Goal: Book appointment/travel/reservation

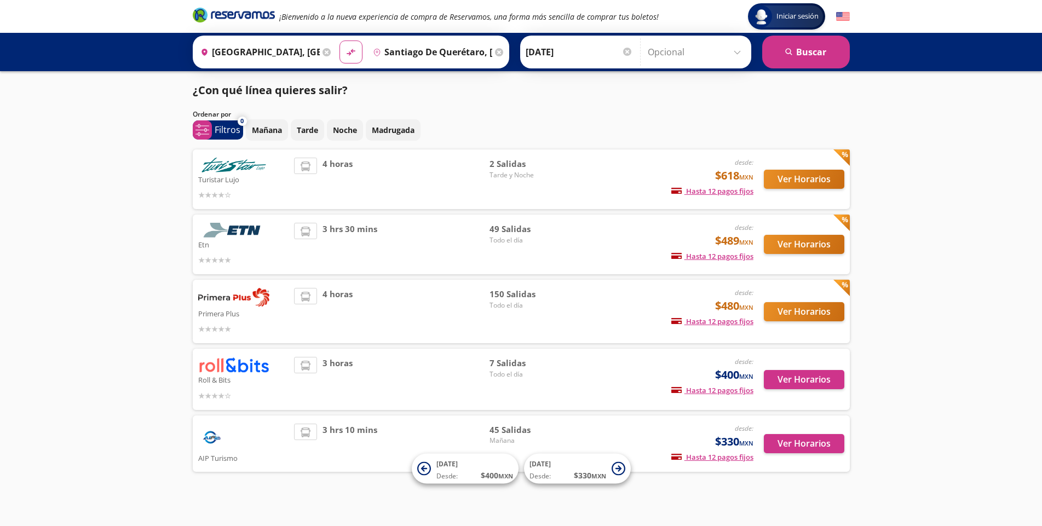
scroll to position [12, 0]
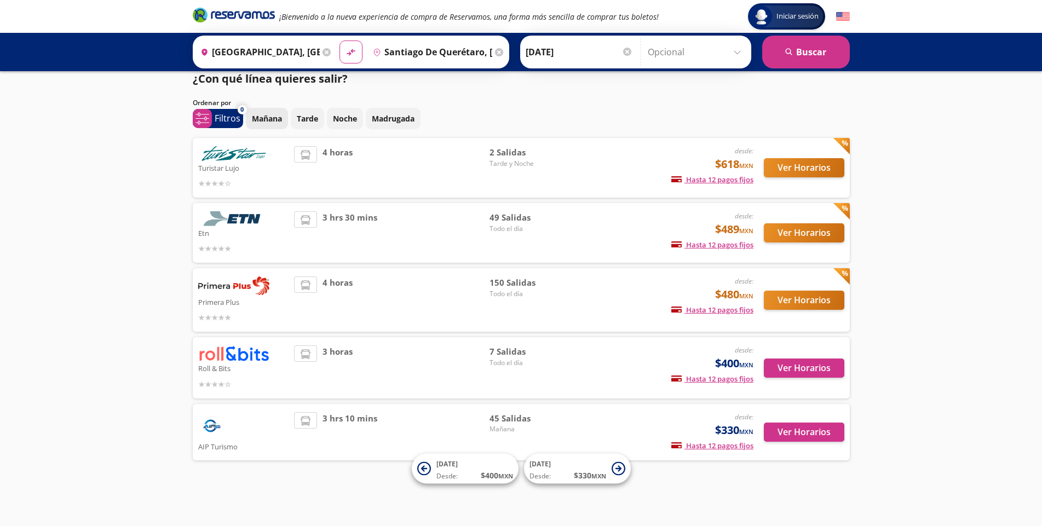
click at [271, 121] on p "Mañana" at bounding box center [267, 119] width 30 height 12
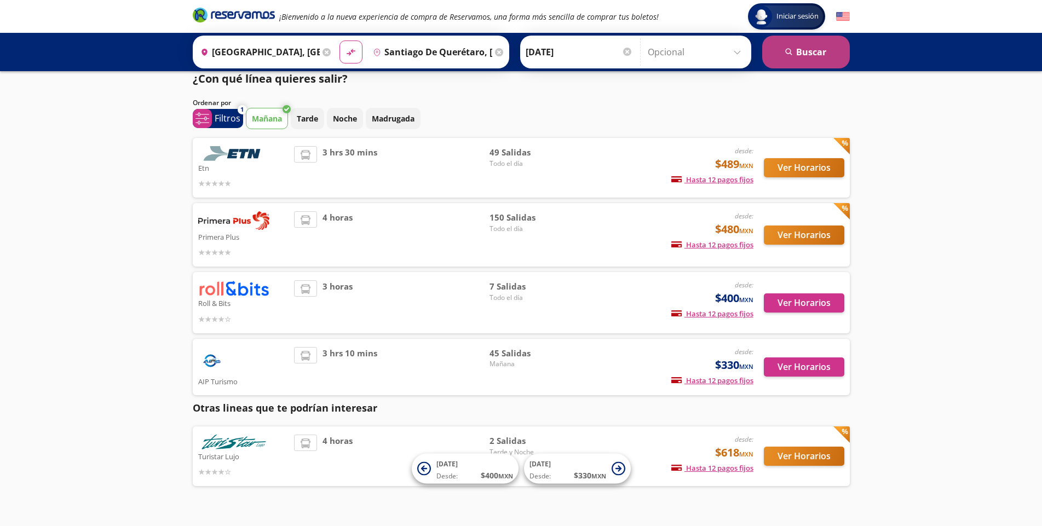
click at [798, 53] on button "search [GEOGRAPHIC_DATA]" at bounding box center [807, 52] width 88 height 33
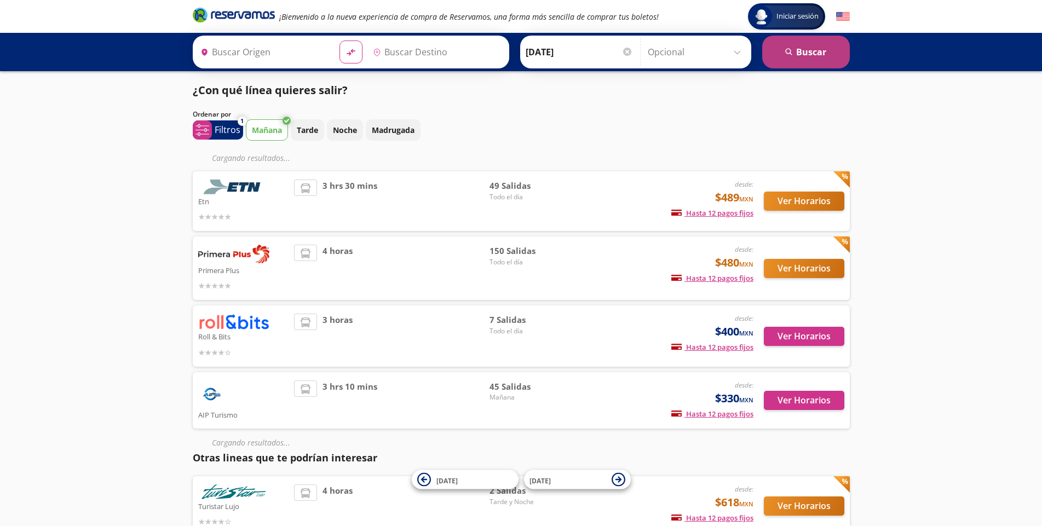
type input "[GEOGRAPHIC_DATA], [GEOGRAPHIC_DATA]"
type input "Santiago de Querétaro, [GEOGRAPHIC_DATA]"
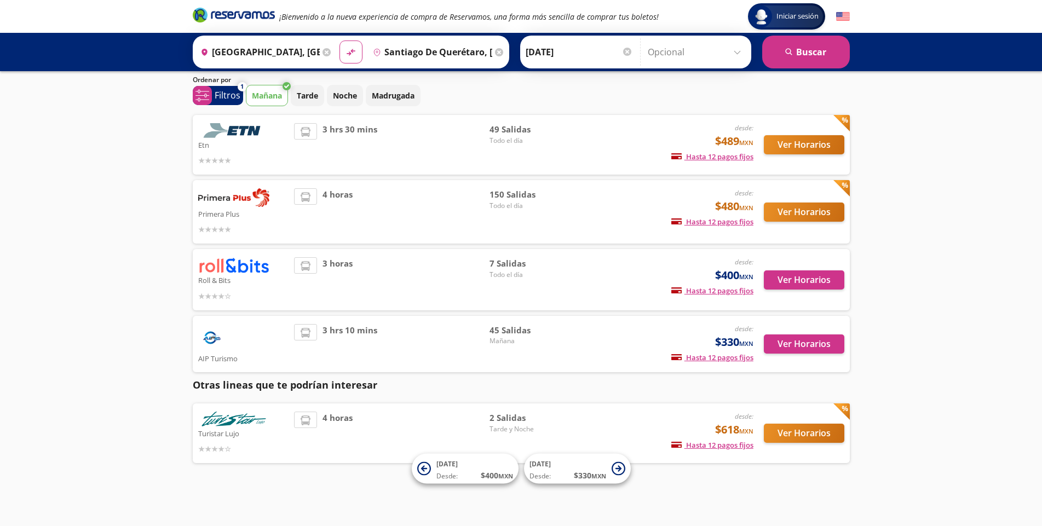
scroll to position [35, 0]
click at [778, 282] on button "Ver Horarios" at bounding box center [804, 280] width 81 height 19
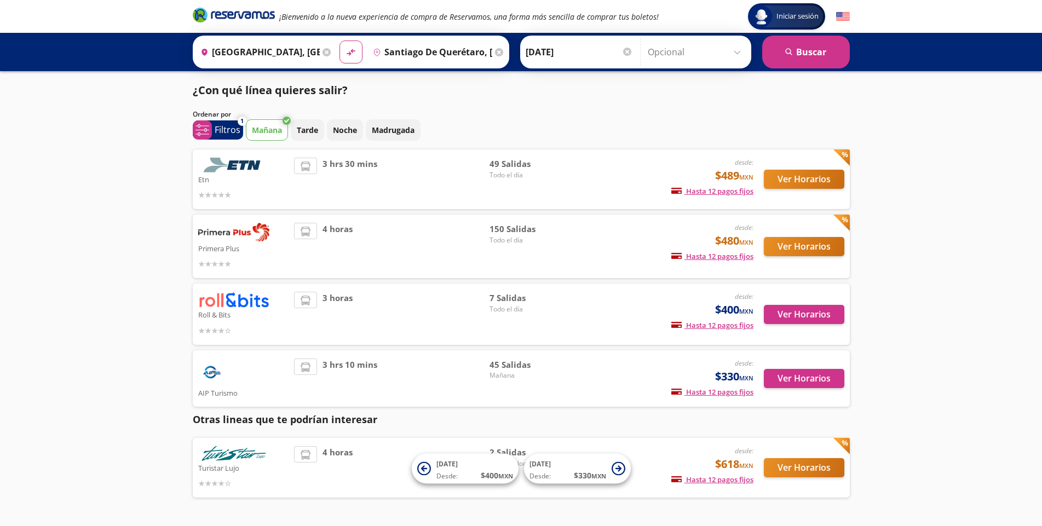
scroll to position [35, 0]
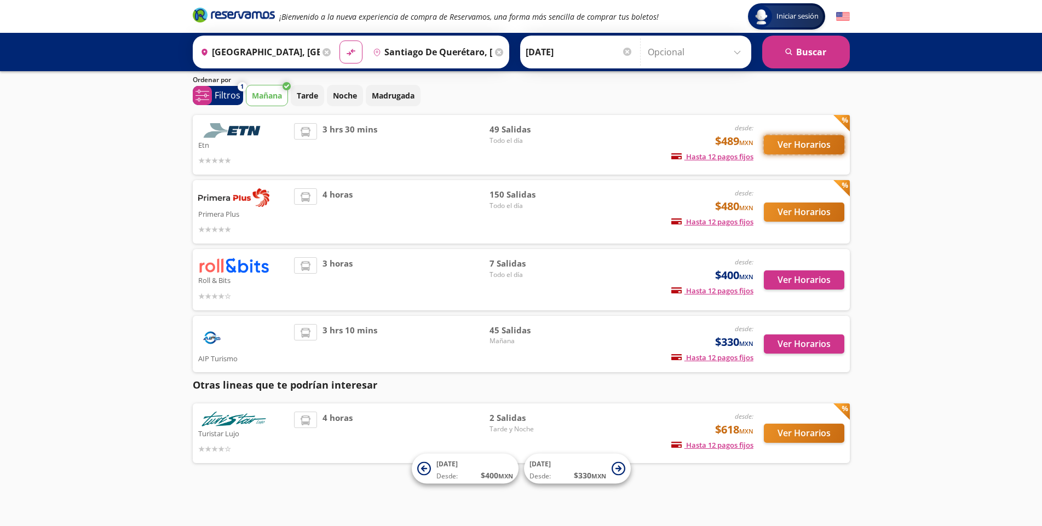
click at [822, 145] on button "Ver Horarios" at bounding box center [804, 144] width 81 height 19
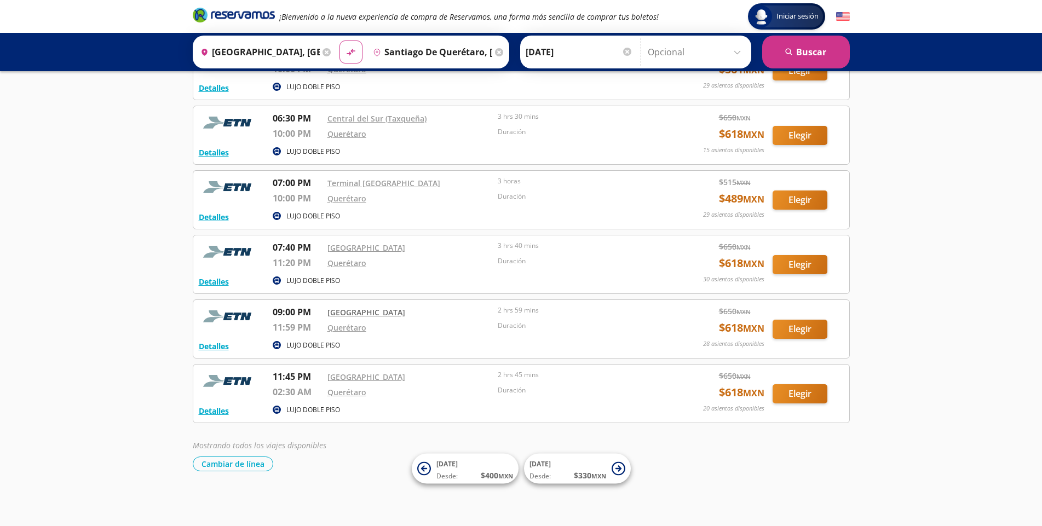
scroll to position [2819, 0]
